Goal: Find contact information: Find contact information

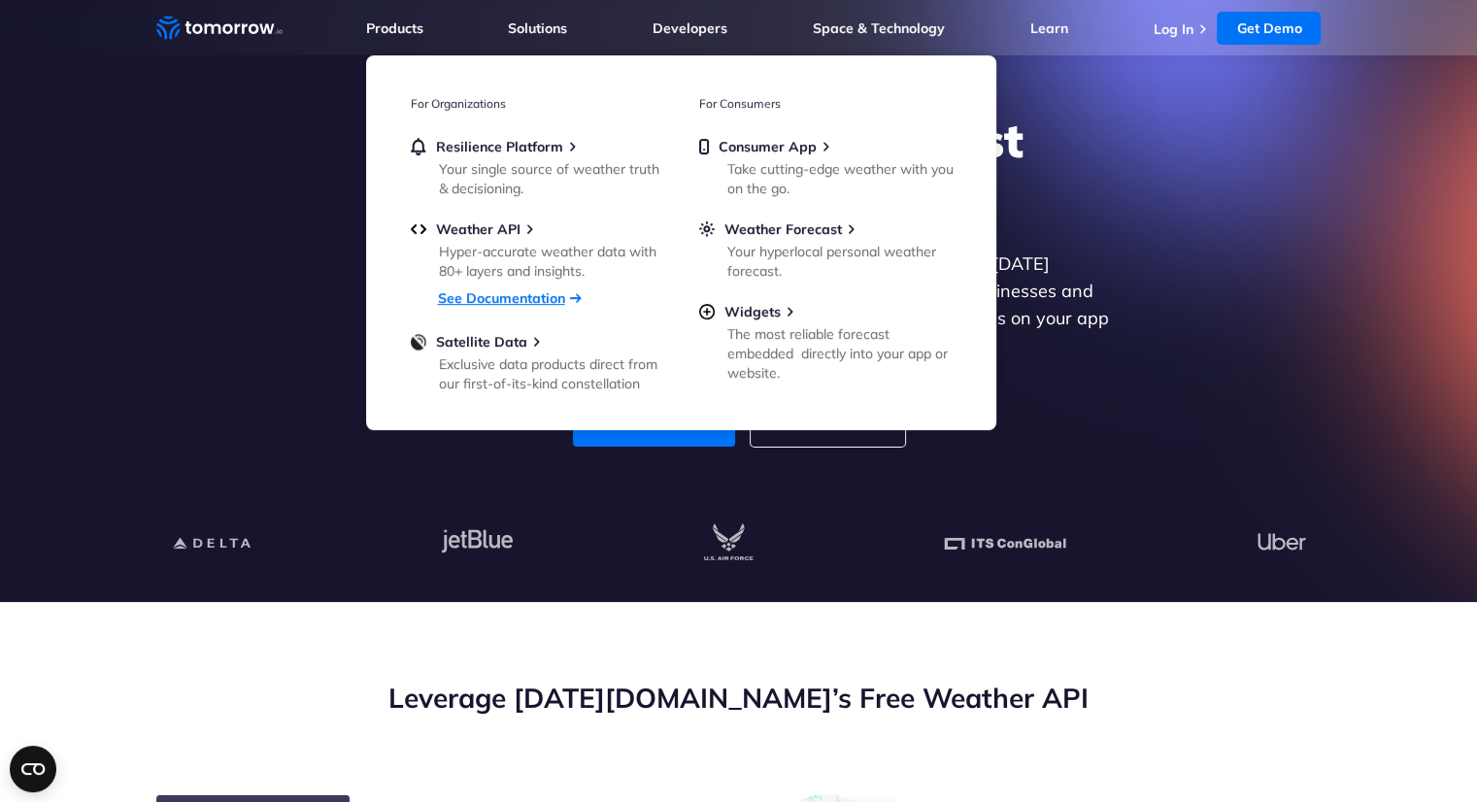
click at [488, 300] on link "See Documentation" at bounding box center [501, 297] width 127 height 17
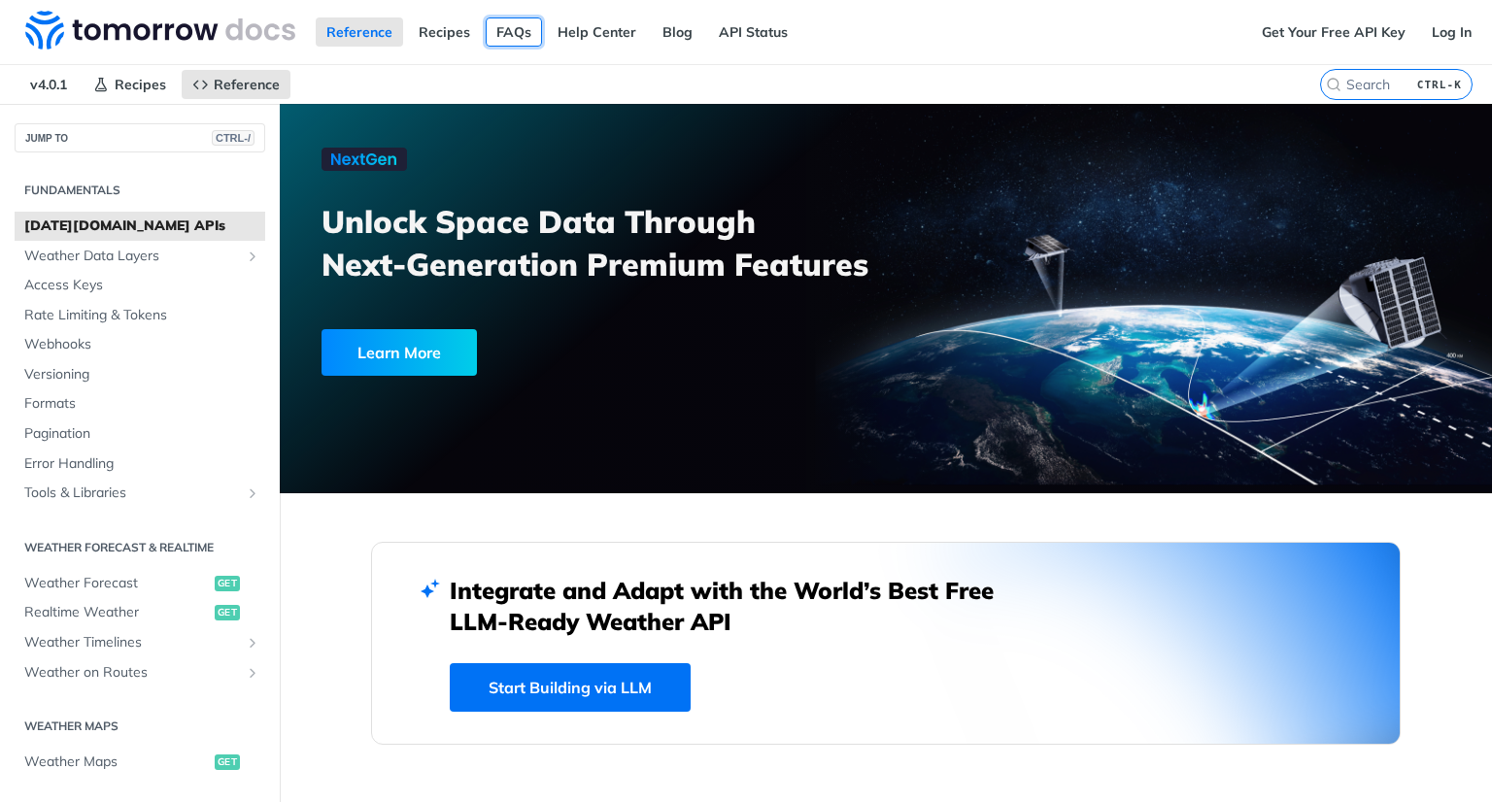
click at [514, 32] on link "FAQs" at bounding box center [514, 31] width 56 height 29
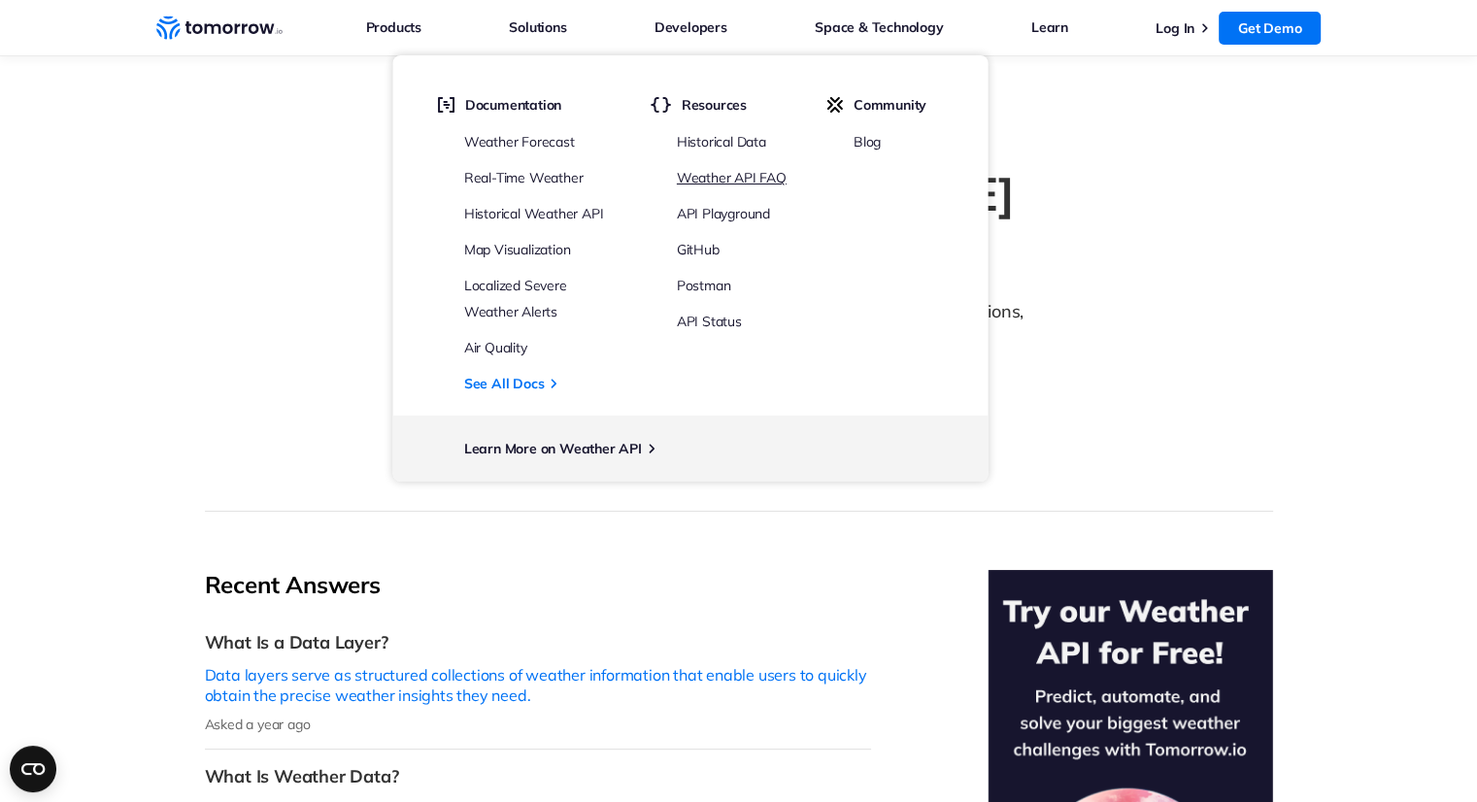
click at [717, 172] on link "Weather API FAQ" at bounding box center [732, 177] width 110 height 17
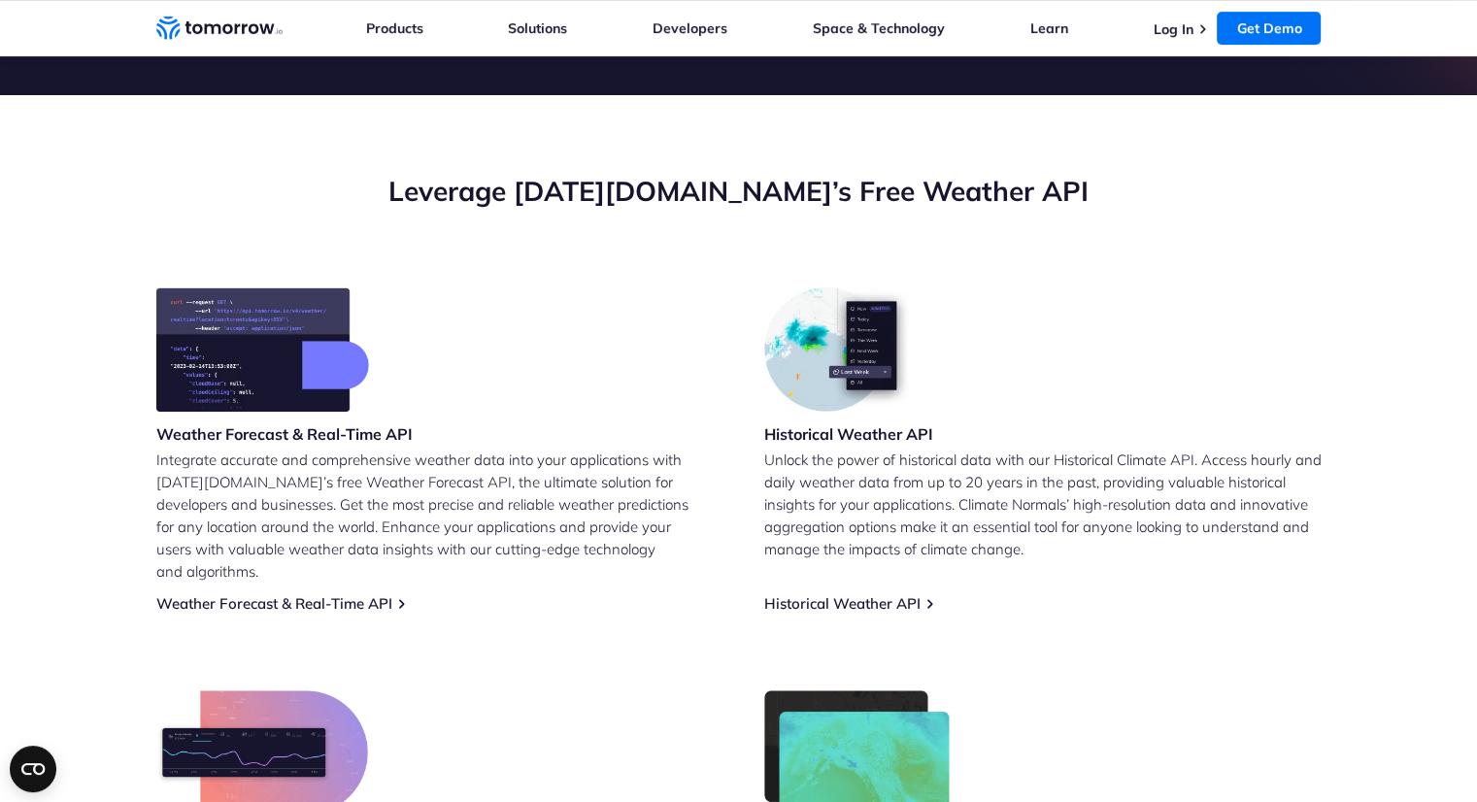
scroll to position [583, 0]
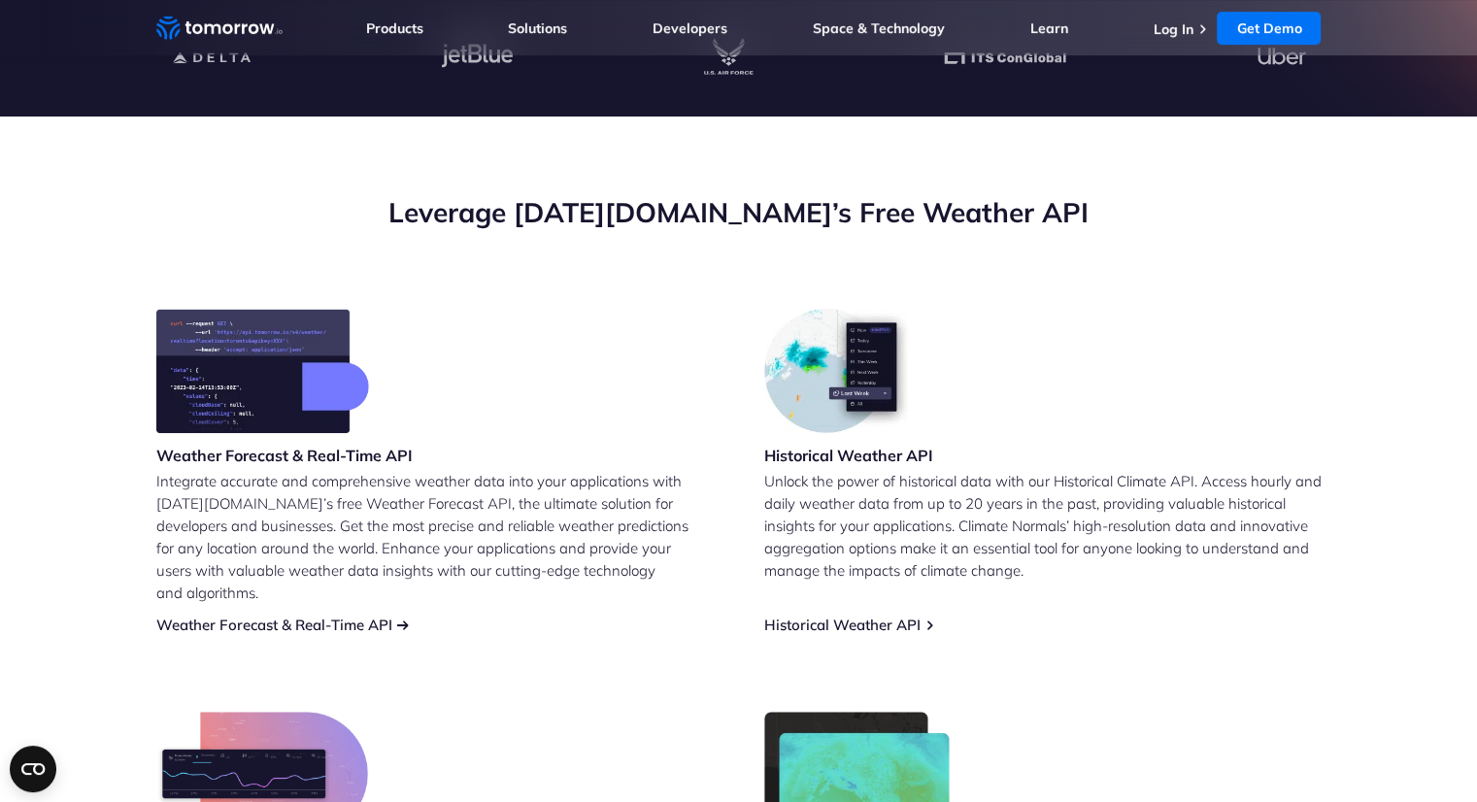
click at [347, 616] on link "Weather Forecast & Real-Time API" at bounding box center [274, 625] width 236 height 18
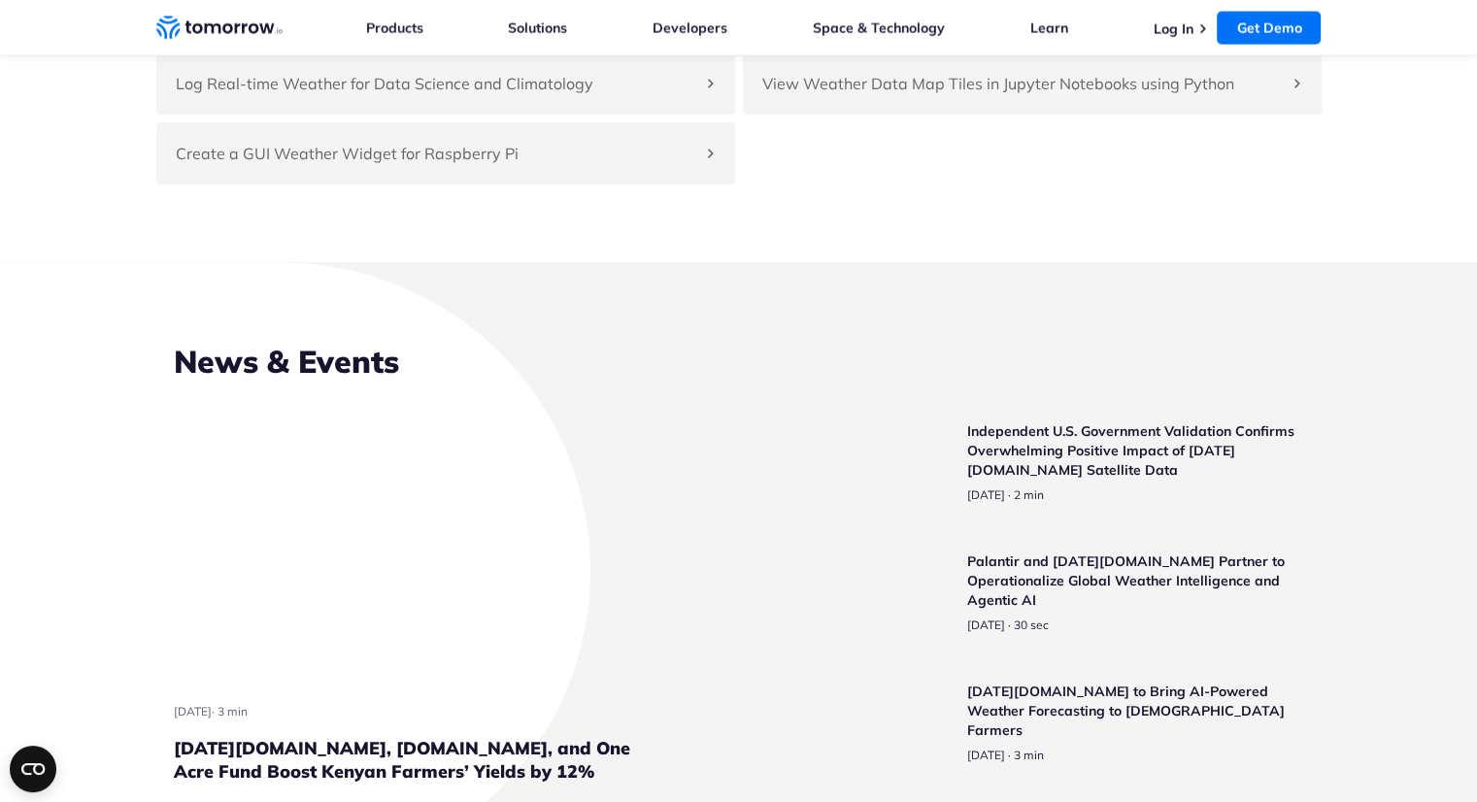
scroll to position [4662, 0]
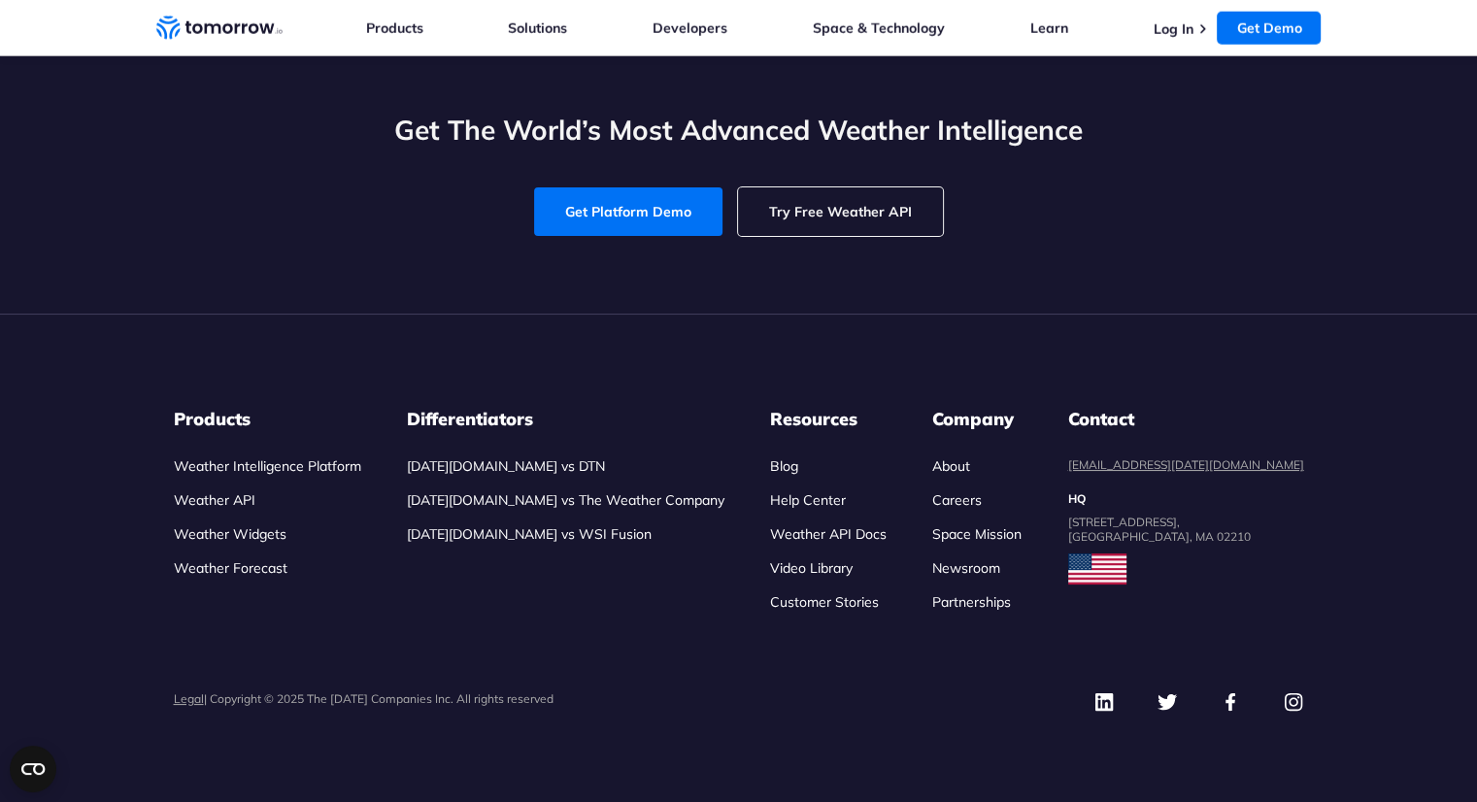
scroll to position [9172, 0]
click at [1212, 469] on link "[EMAIL_ADDRESS][DATE][DOMAIN_NAME]" at bounding box center [1186, 464] width 236 height 15
click at [1148, 465] on link "[EMAIL_ADDRESS][DATE][DOMAIN_NAME]" at bounding box center [1186, 464] width 236 height 15
drag, startPoint x: 1248, startPoint y: 465, endPoint x: 1133, endPoint y: 464, distance: 114.6
click at [1133, 464] on ul "Products Weather Intelligence Platform Weather API Weather Widgets Weather Fore…" at bounding box center [739, 510] width 1130 height 204
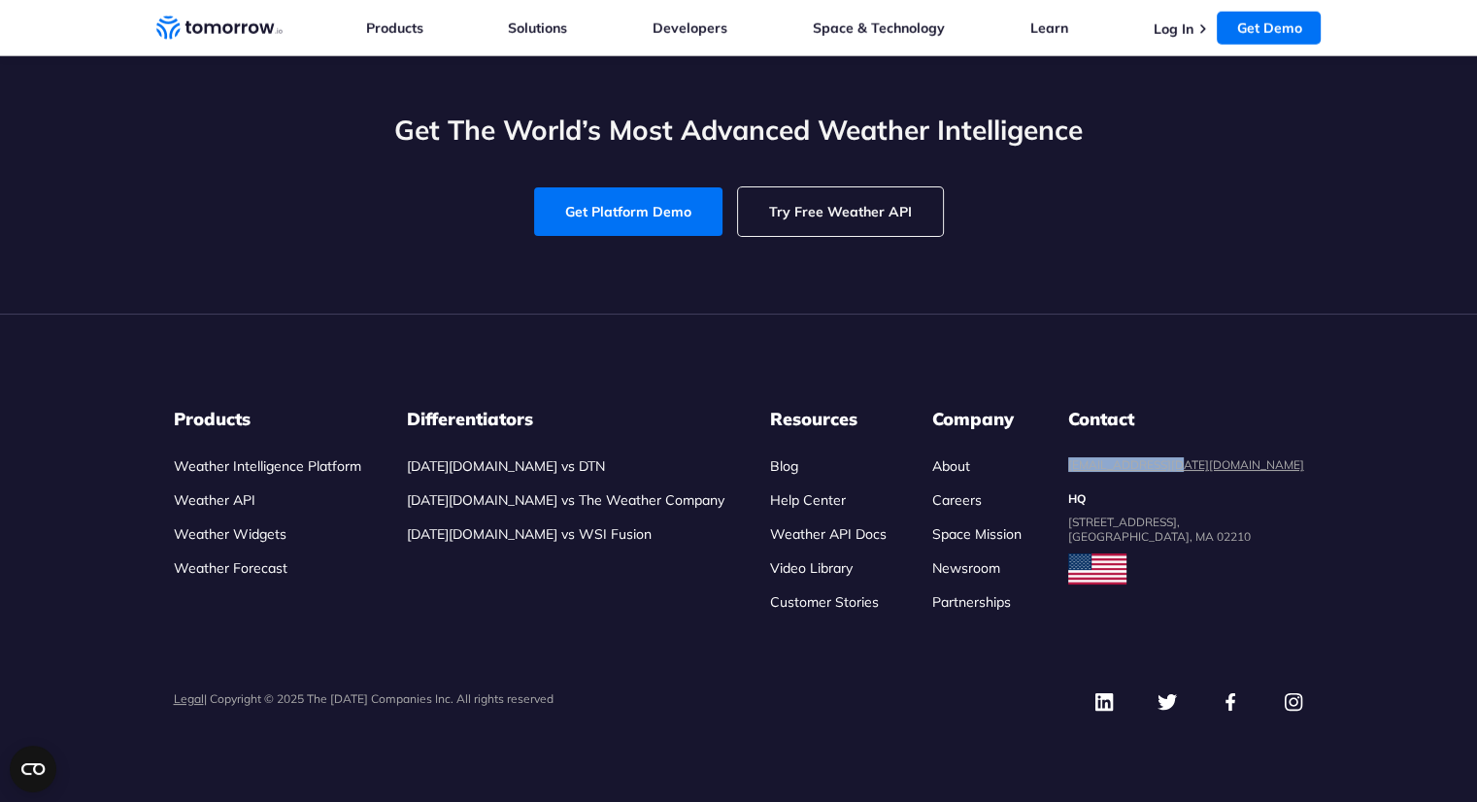
copy link "[EMAIL_ADDRESS][DATE][DOMAIN_NAME]"
